Goal: Information Seeking & Learning: Learn about a topic

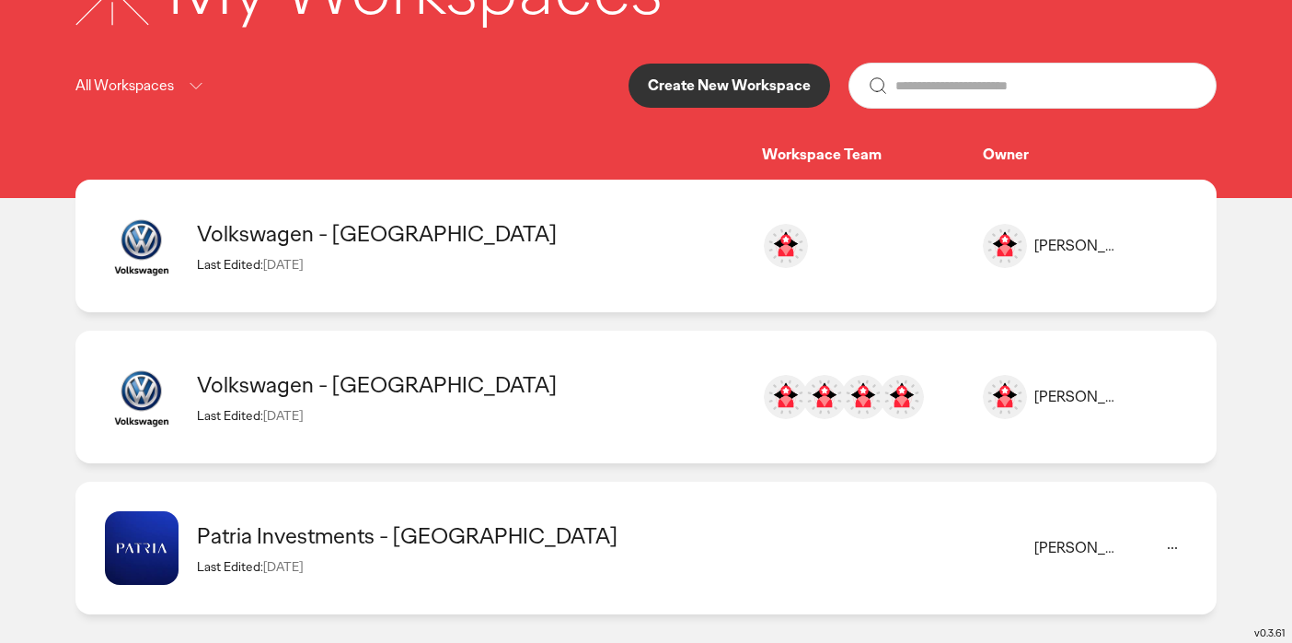
scroll to position [177, 0]
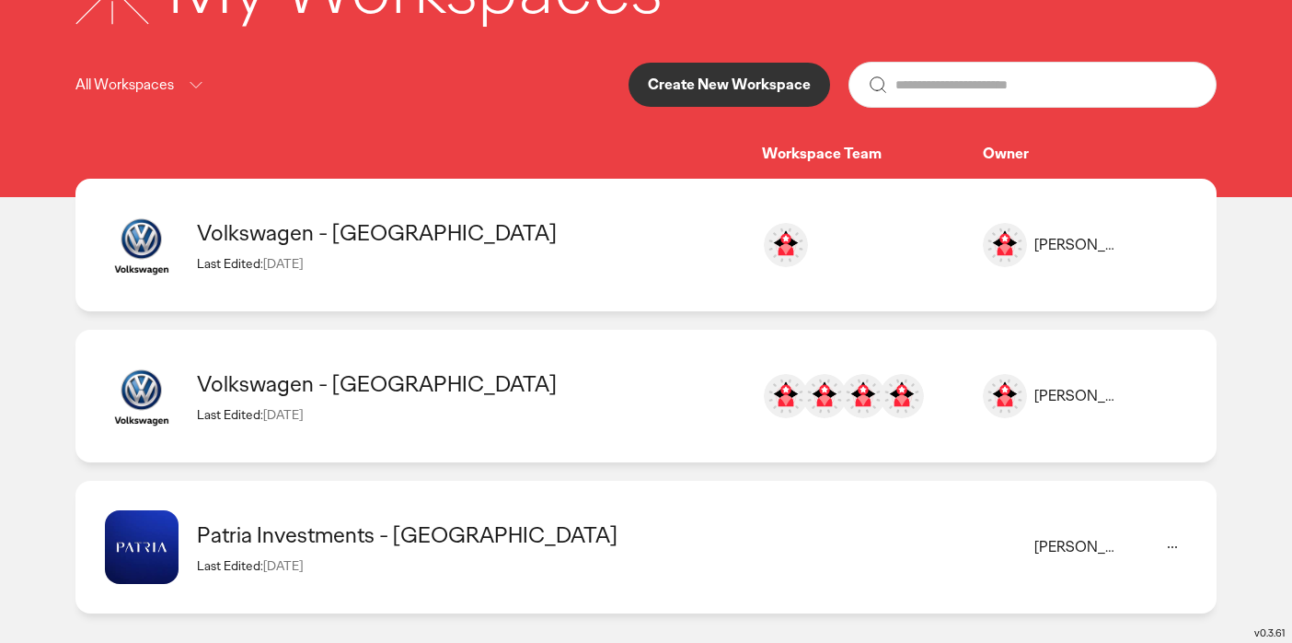
click at [388, 539] on div "Patria Investments - [GEOGRAPHIC_DATA]" at bounding box center [470, 534] width 547 height 29
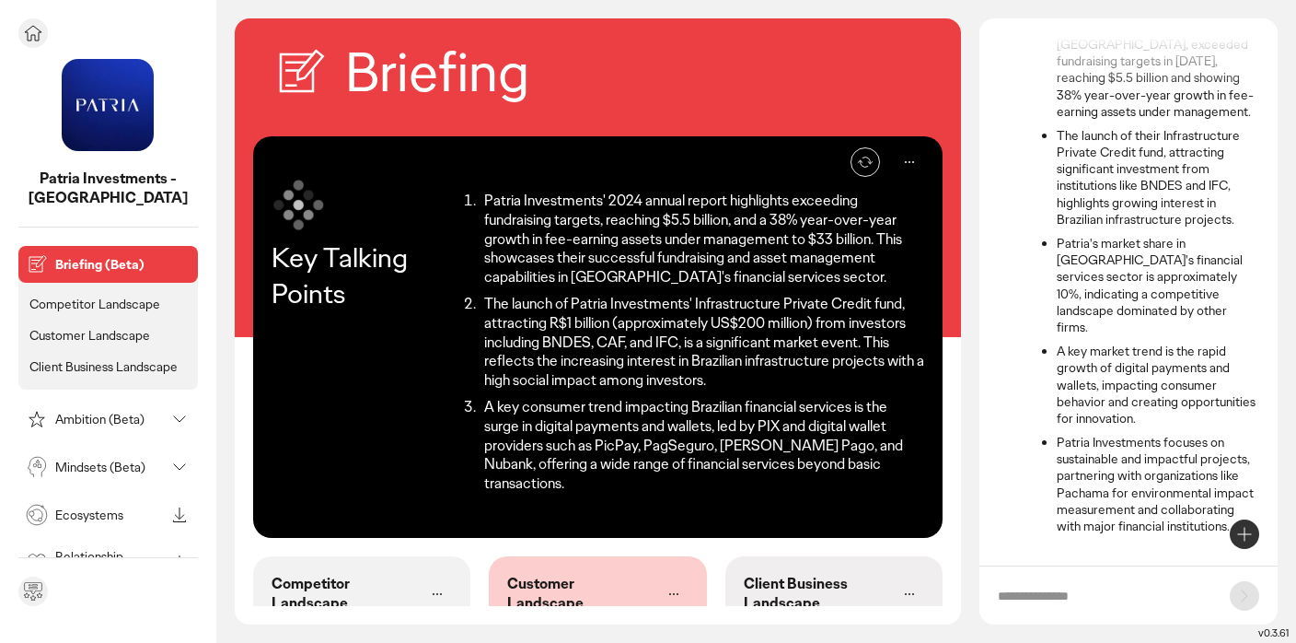
click at [87, 460] on p "Mindsets (Beta)" at bounding box center [110, 466] width 110 height 13
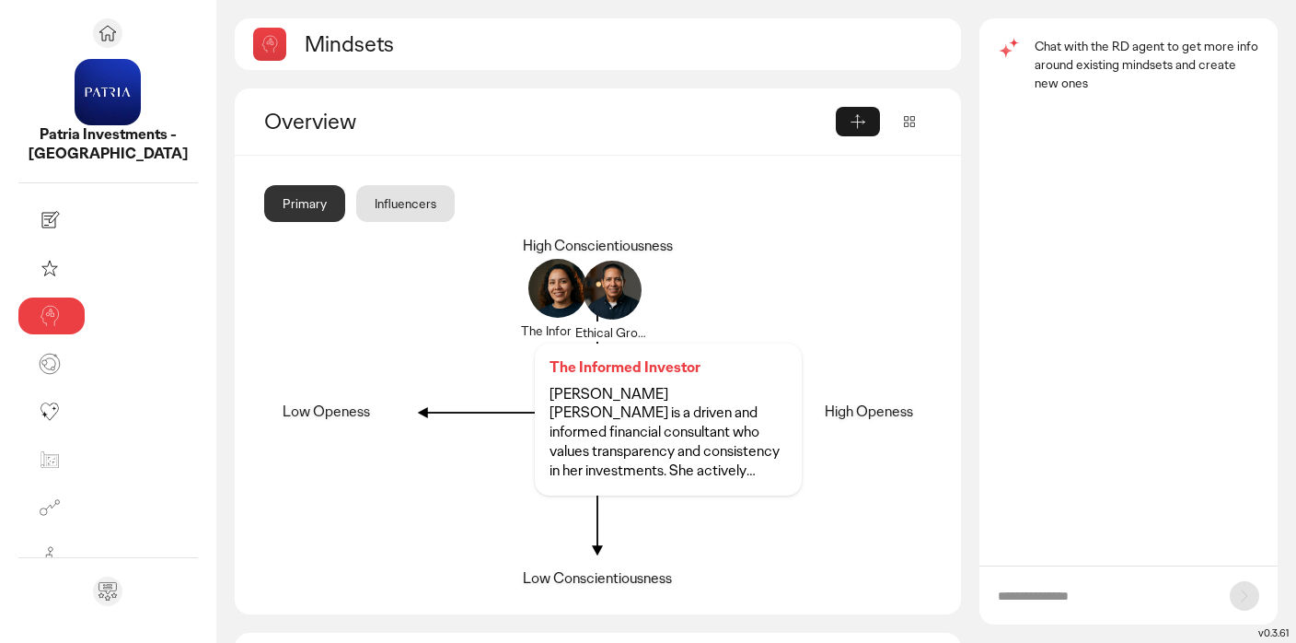
click at [514, 286] on div at bounding box center [558, 299] width 88 height 88
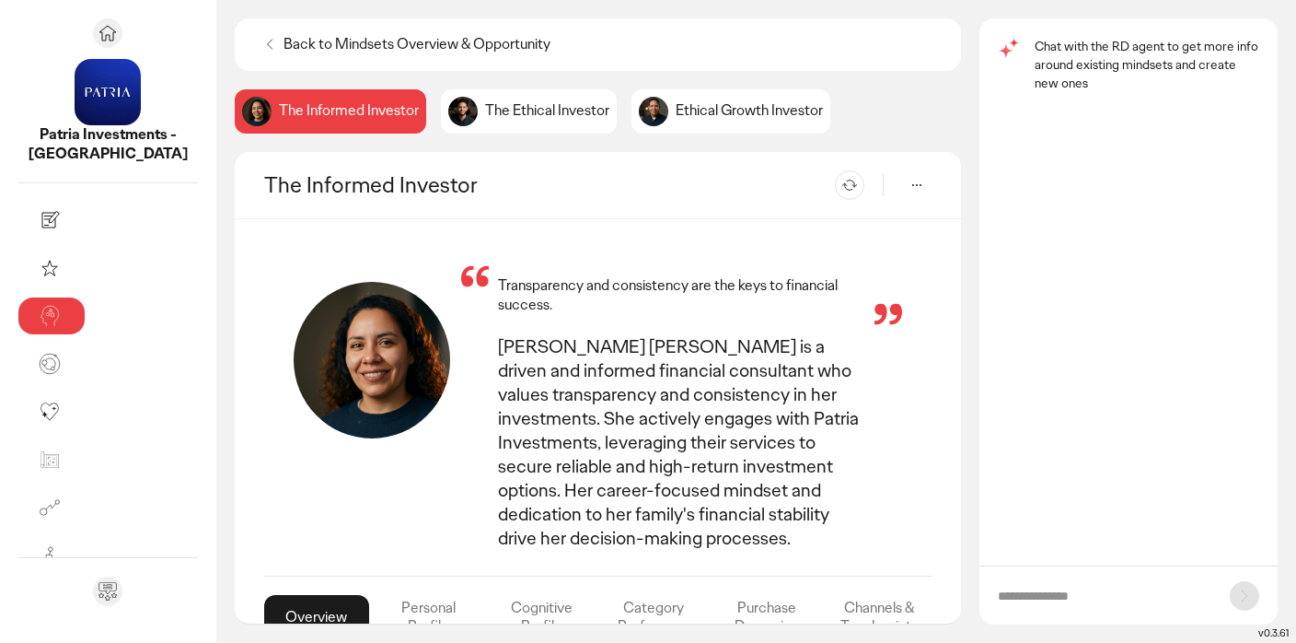
click at [376, 595] on div "Personal Profile" at bounding box center [428, 617] width 105 height 44
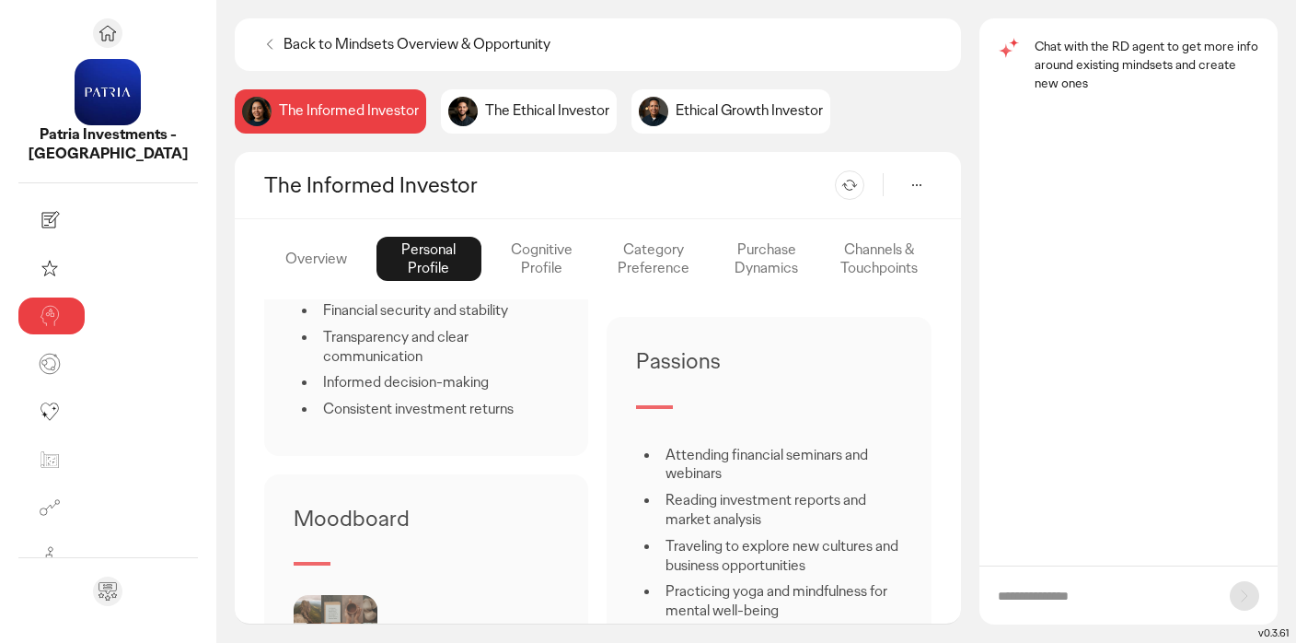
scroll to position [1218, 0]
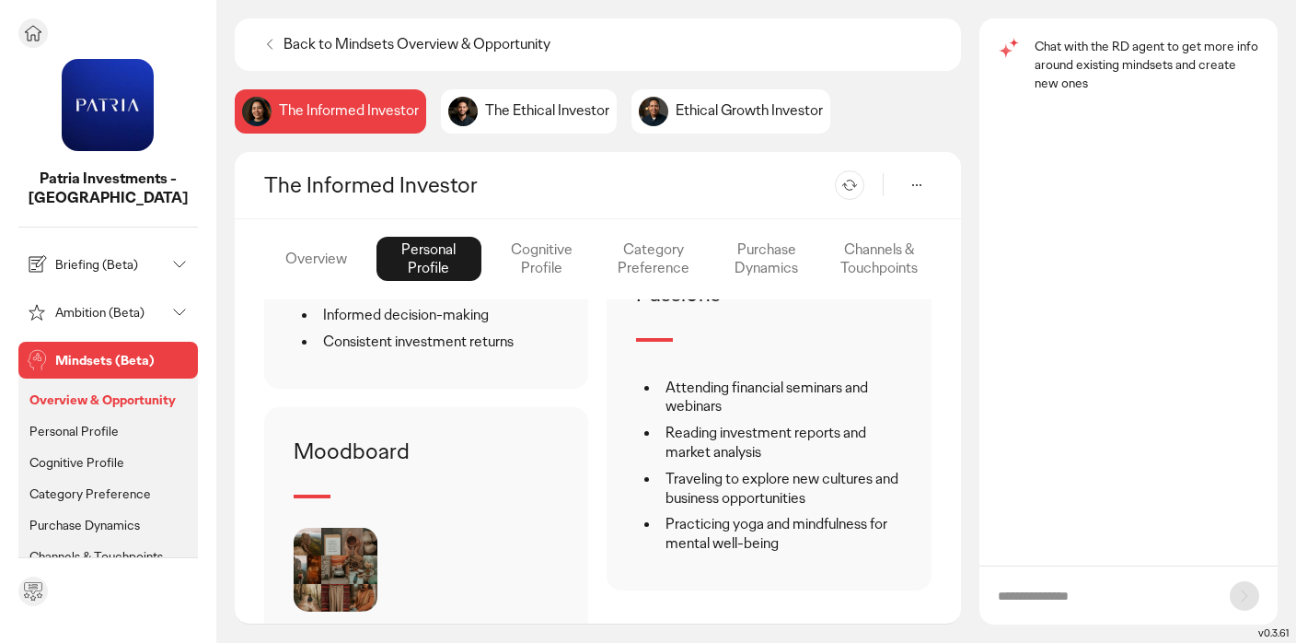
click at [74, 353] on p "Mindsets (Beta)" at bounding box center [122, 359] width 135 height 13
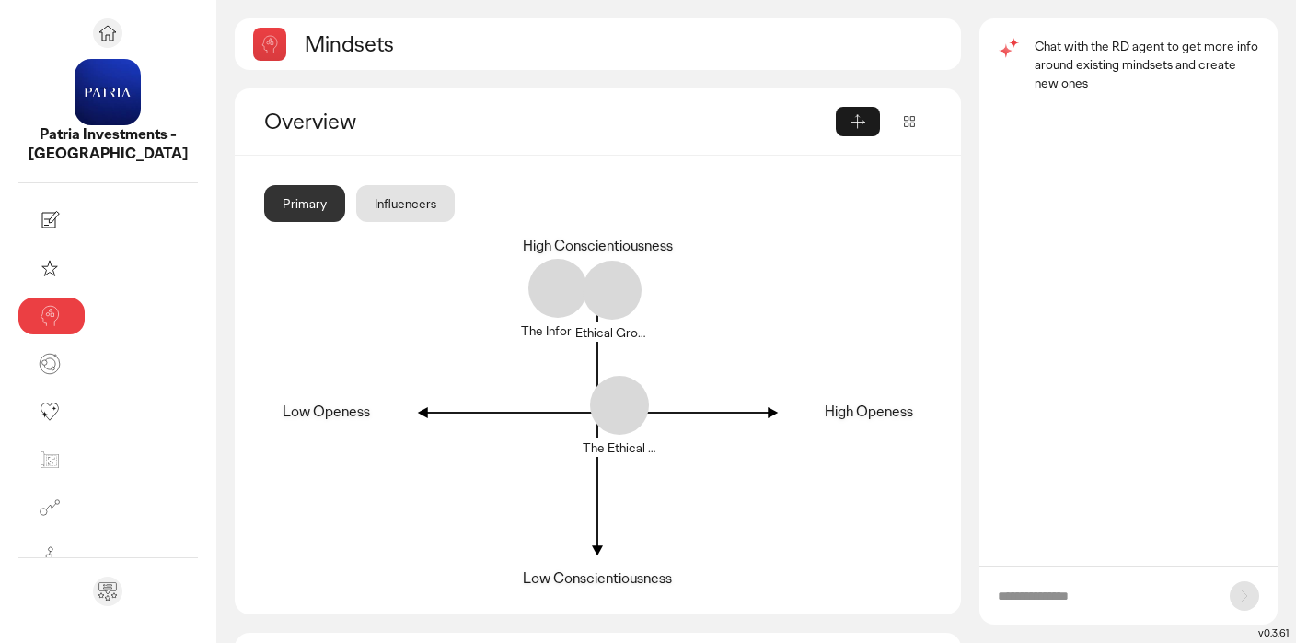
click at [913, 122] on icon at bounding box center [909, 121] width 18 height 18
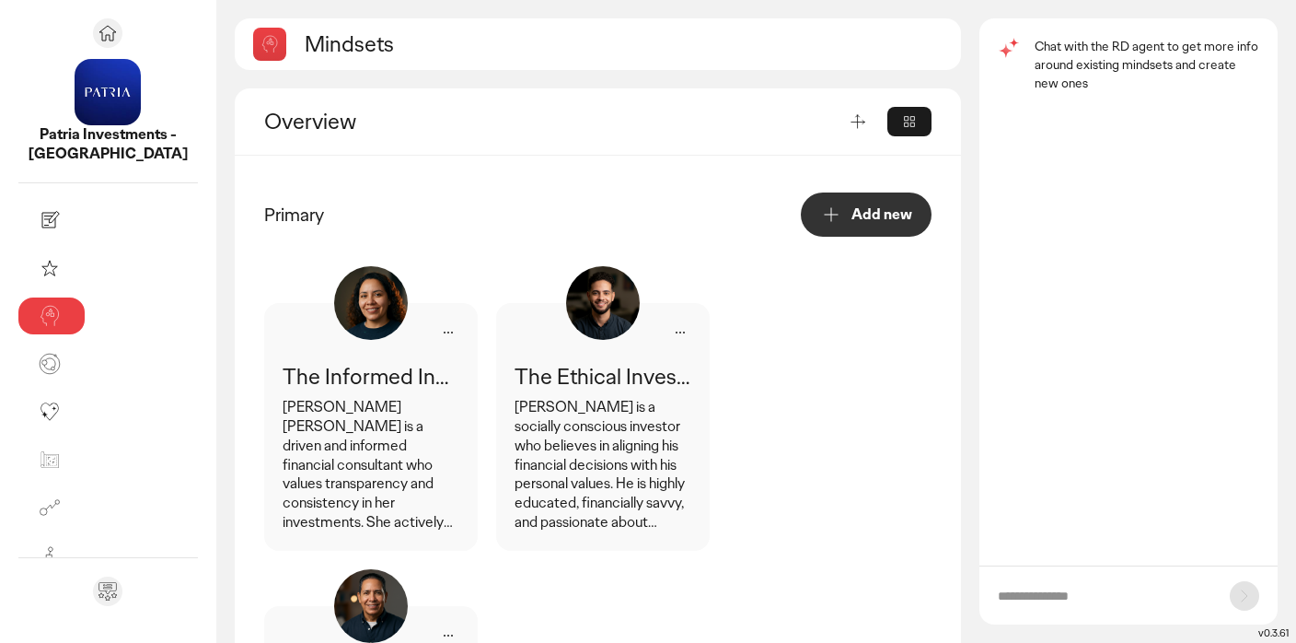
click at [264, 126] on div "Overview" at bounding box center [550, 121] width 572 height 29
click at [909, 122] on icon at bounding box center [909, 121] width 18 height 18
click at [859, 121] on icon at bounding box center [858, 121] width 18 height 18
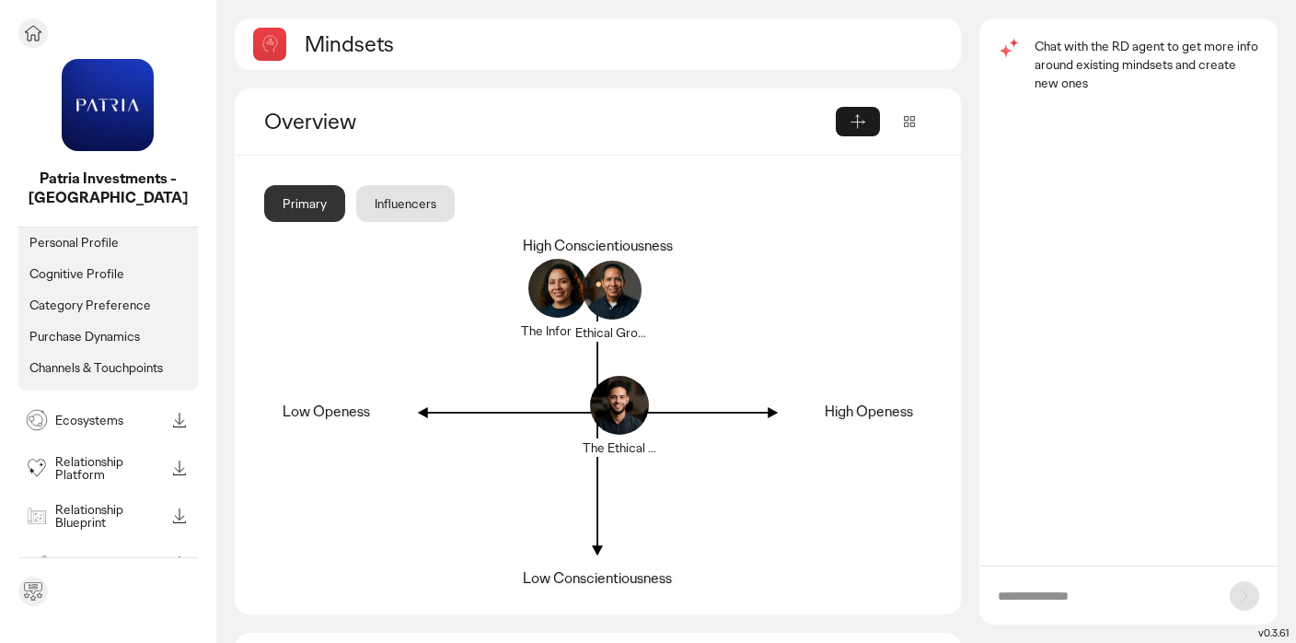
scroll to position [201, 0]
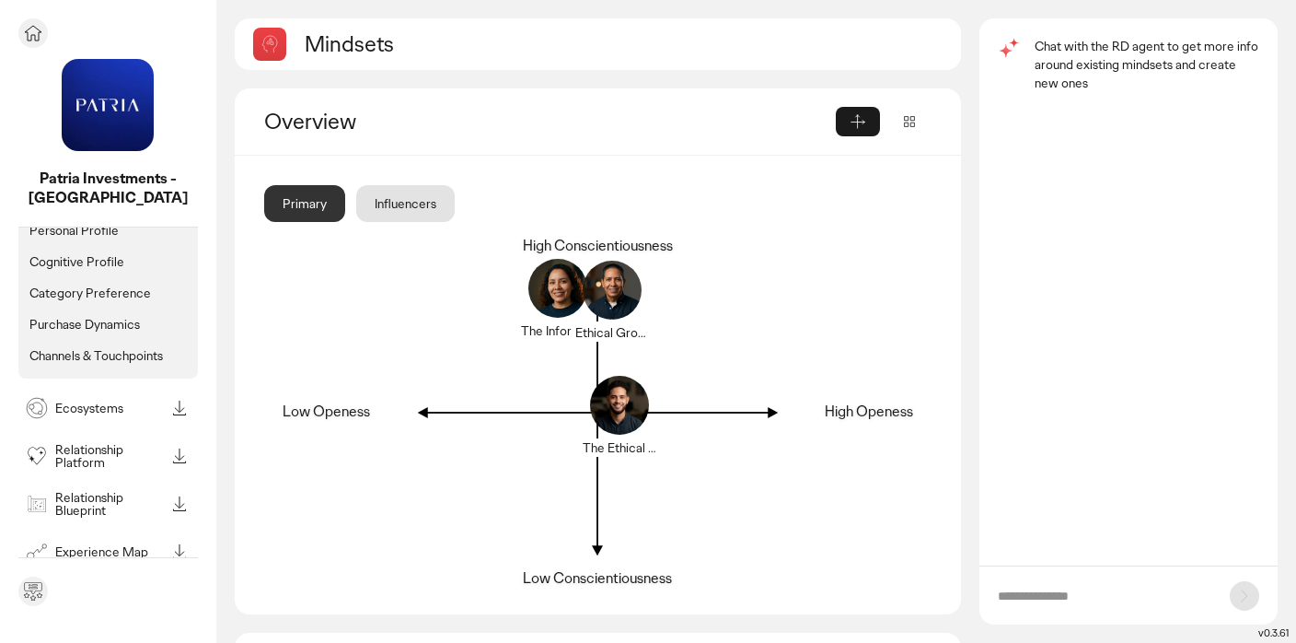
click at [78, 443] on p "Relationship Platform" at bounding box center [110, 456] width 110 height 26
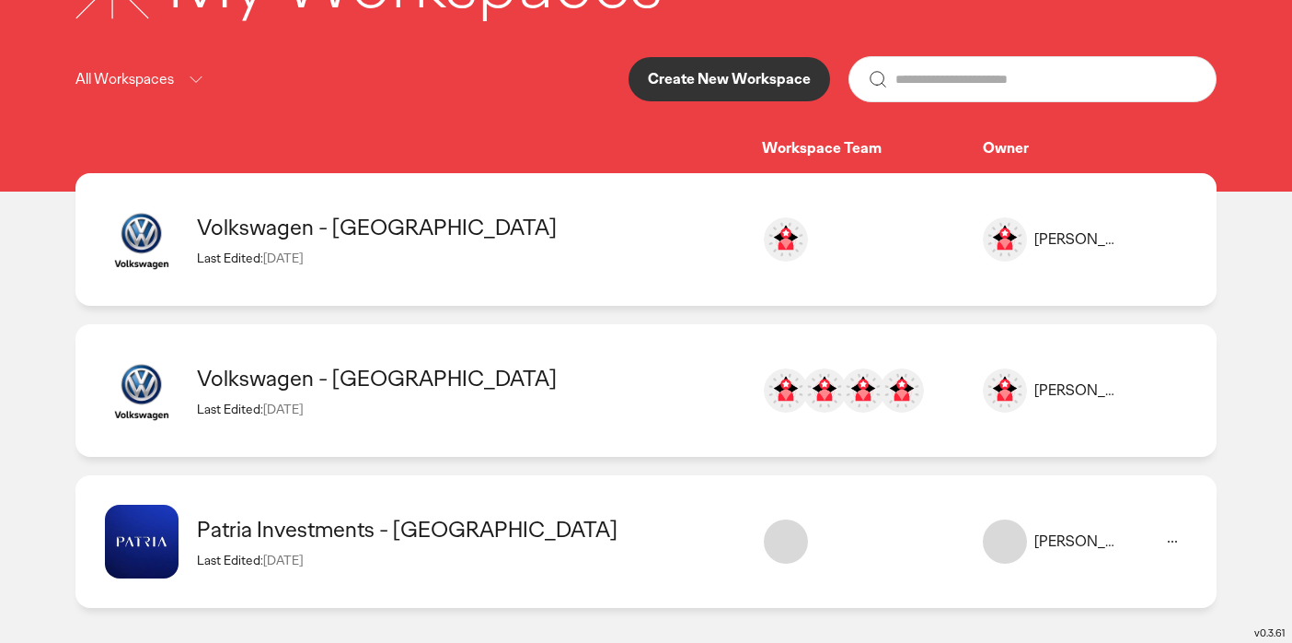
scroll to position [184, 0]
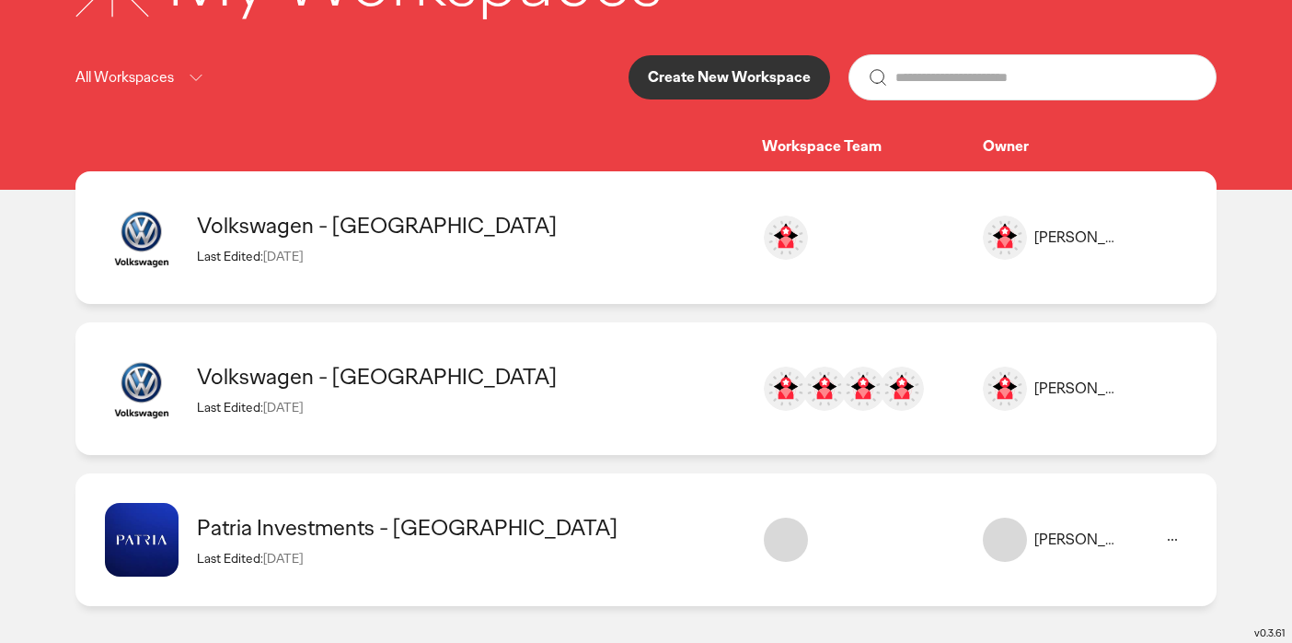
click at [418, 522] on div "Patria Investments - [GEOGRAPHIC_DATA]" at bounding box center [470, 527] width 547 height 29
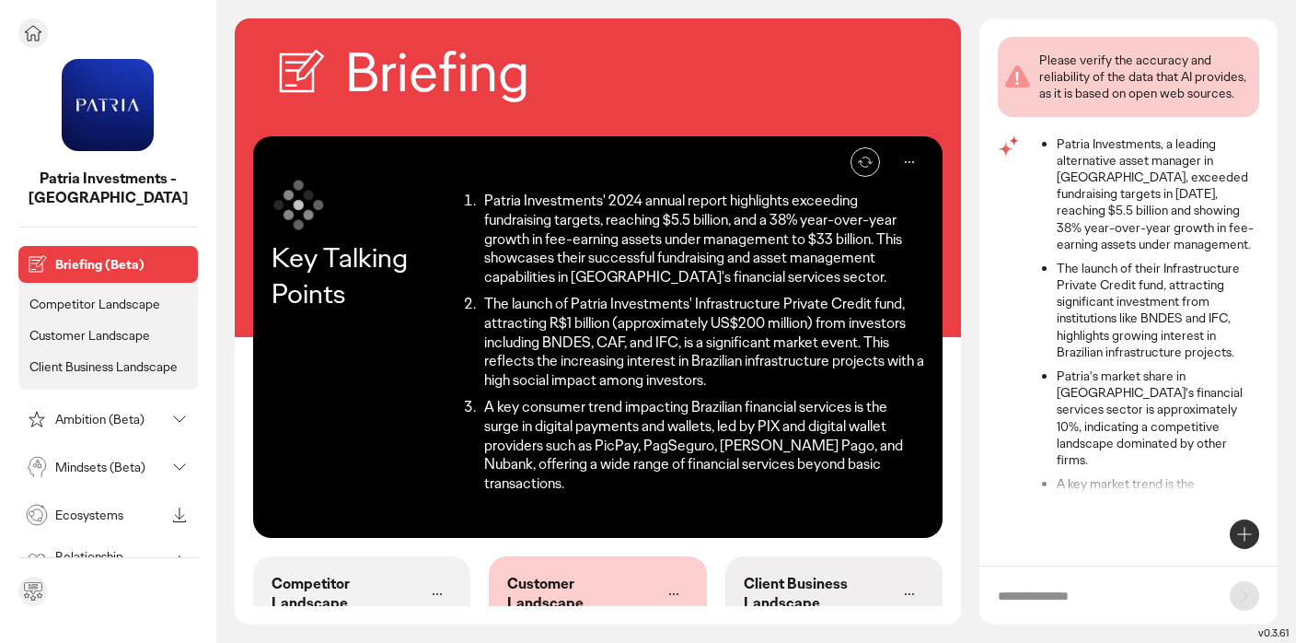
click at [91, 460] on p "Mindsets (Beta)" at bounding box center [110, 466] width 110 height 13
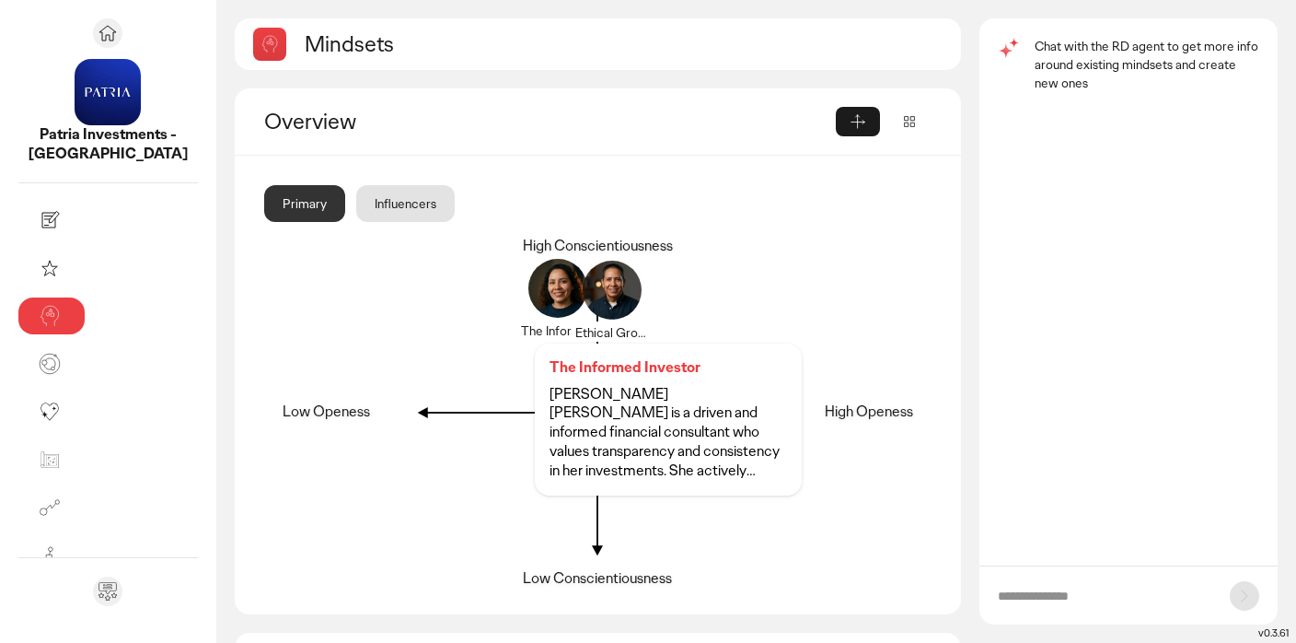
click at [514, 289] on div at bounding box center [558, 299] width 88 height 88
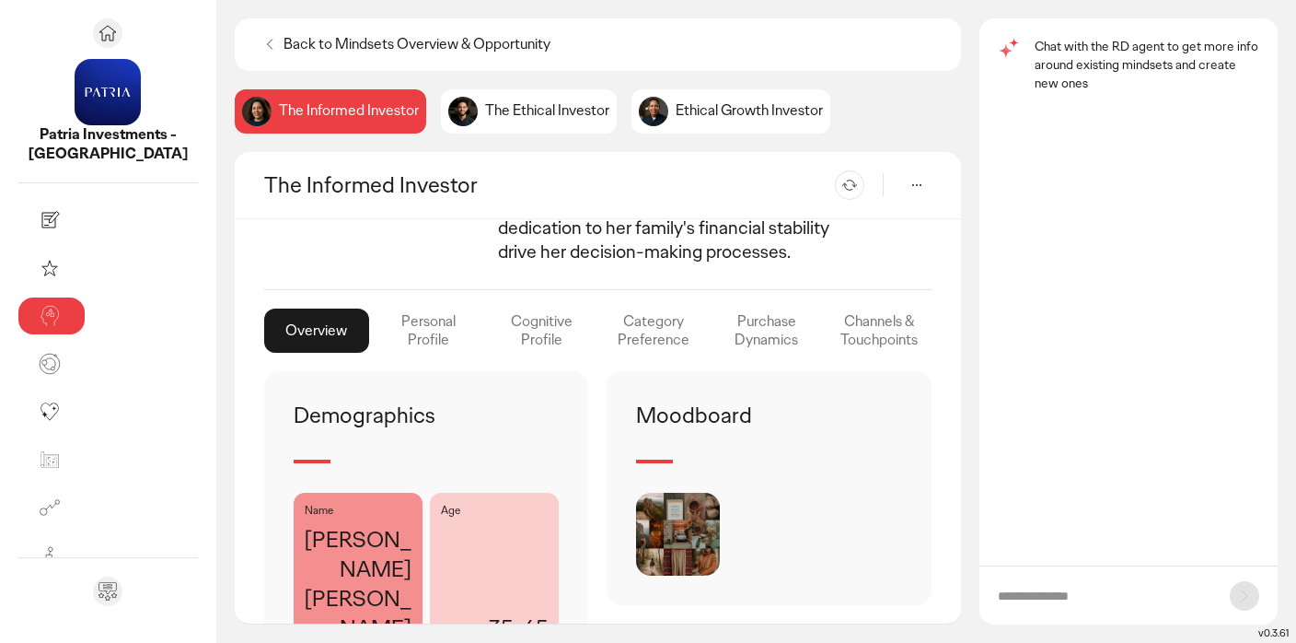
scroll to position [282, 0]
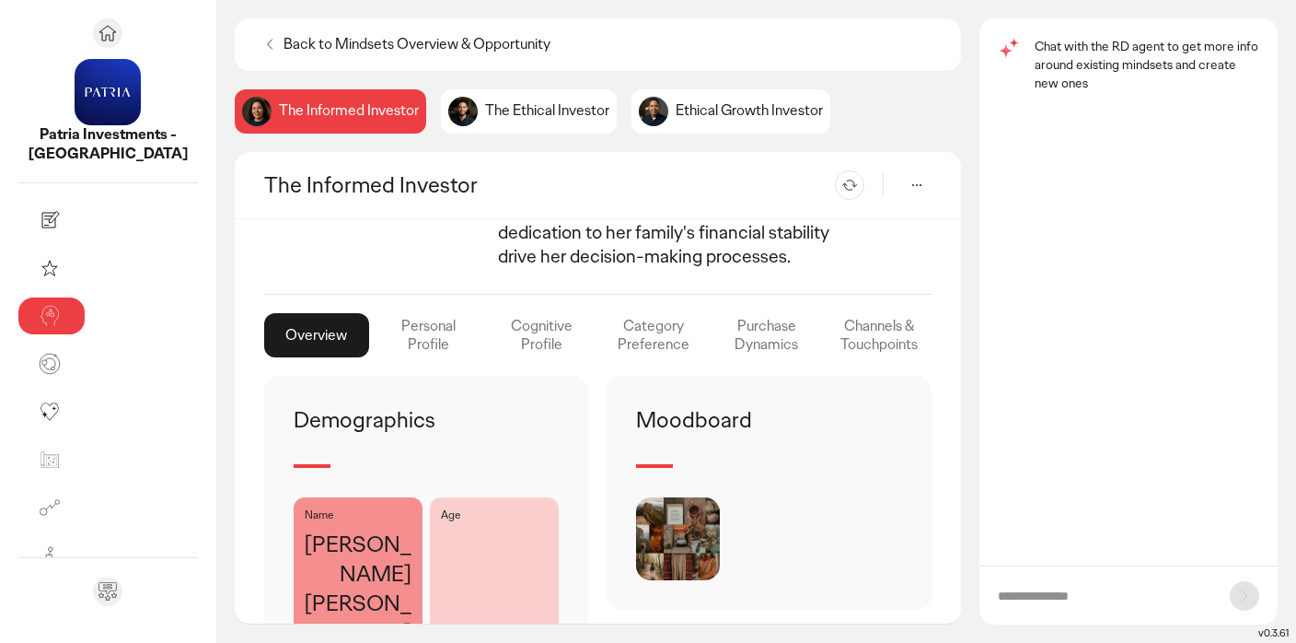
click at [489, 313] on div "Cognitive Profile" at bounding box center [541, 335] width 105 height 44
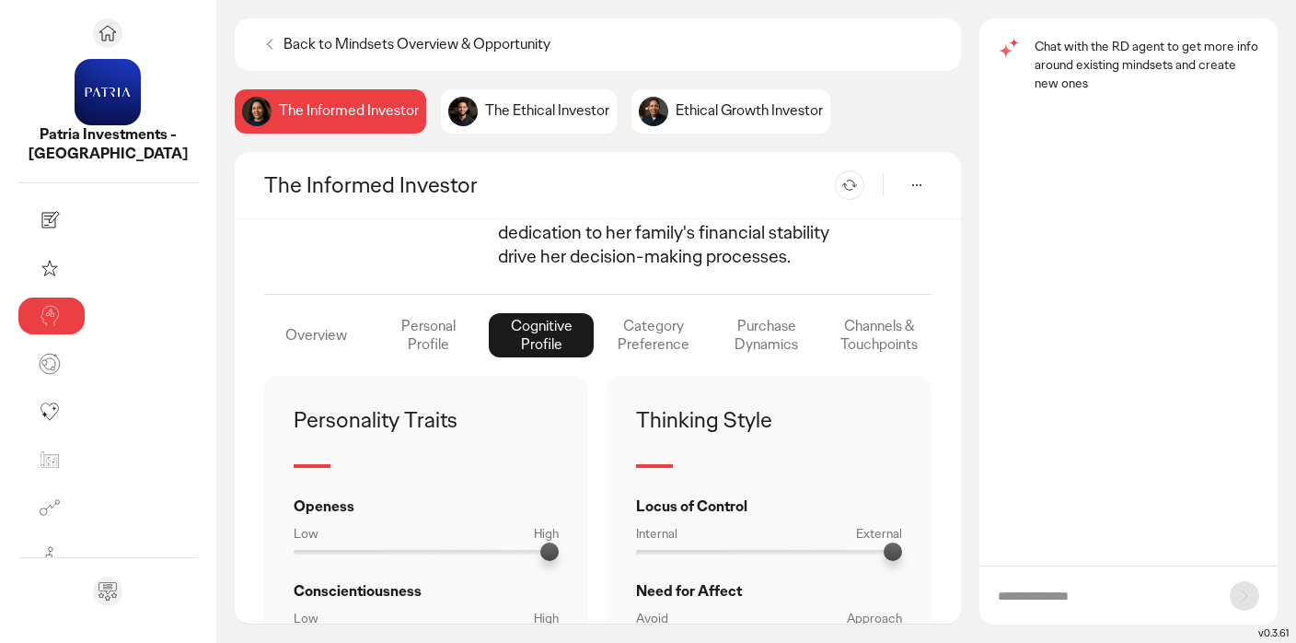
scroll to position [291, 0]
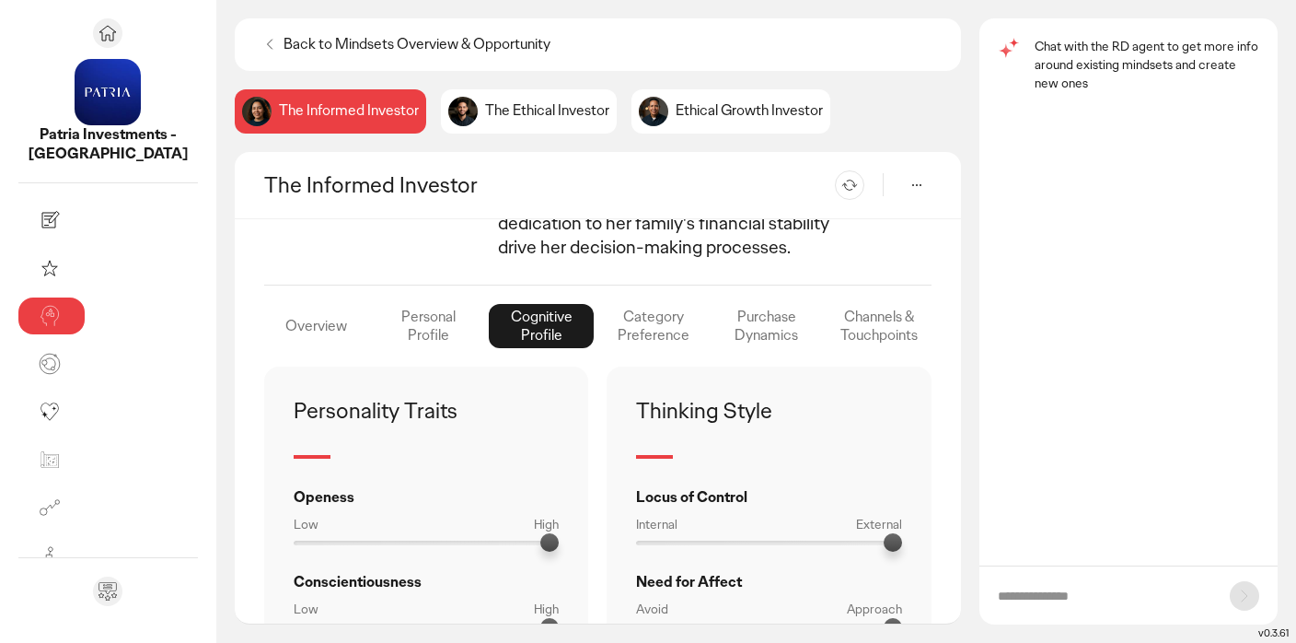
click at [610, 304] on div "Category Preference" at bounding box center [653, 326] width 105 height 44
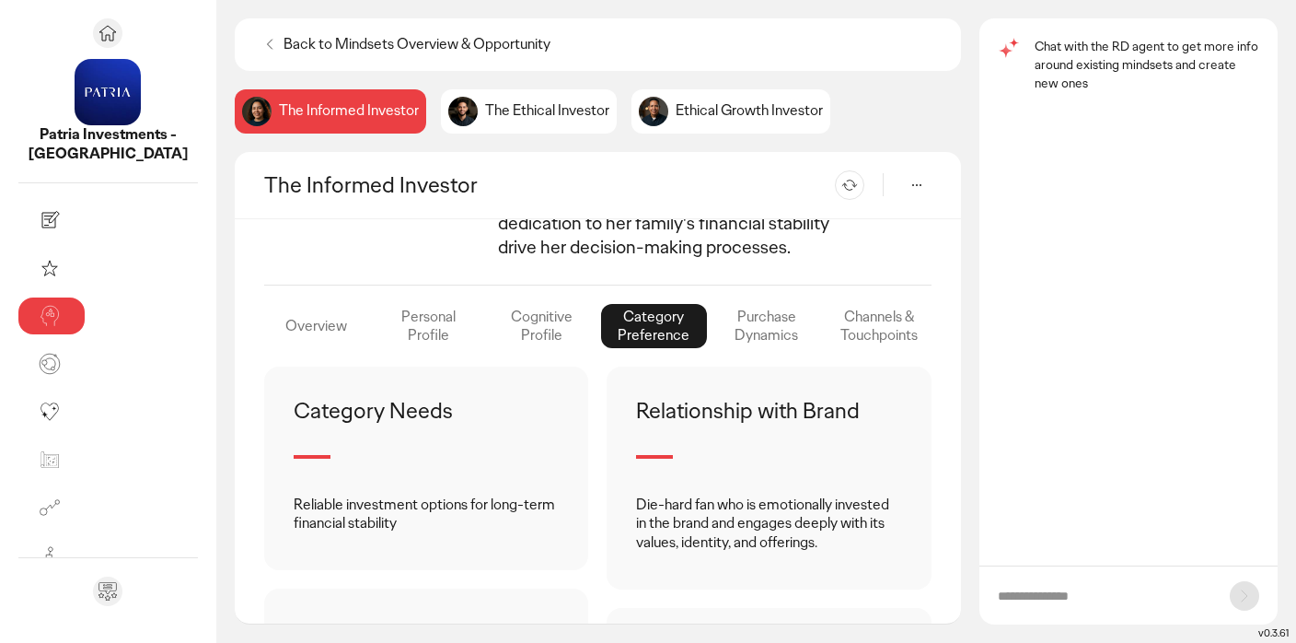
click at [376, 304] on div "Personal Profile" at bounding box center [428, 326] width 105 height 44
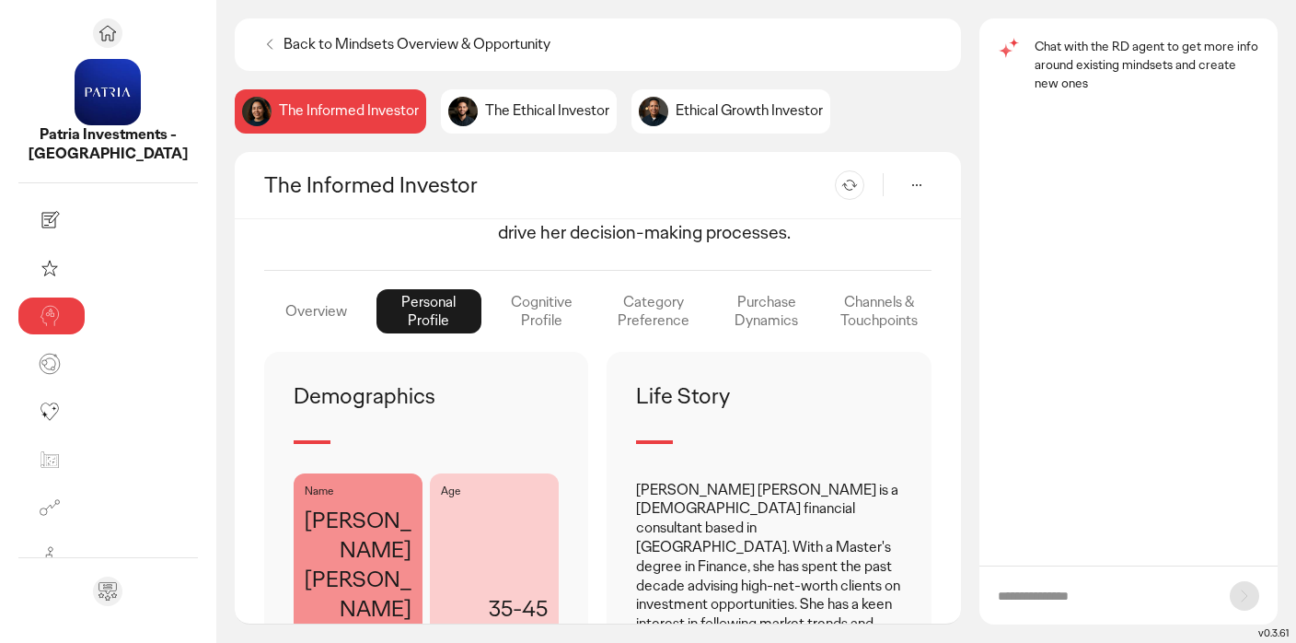
scroll to position [306, 0]
